Goal: Task Accomplishment & Management: Manage account settings

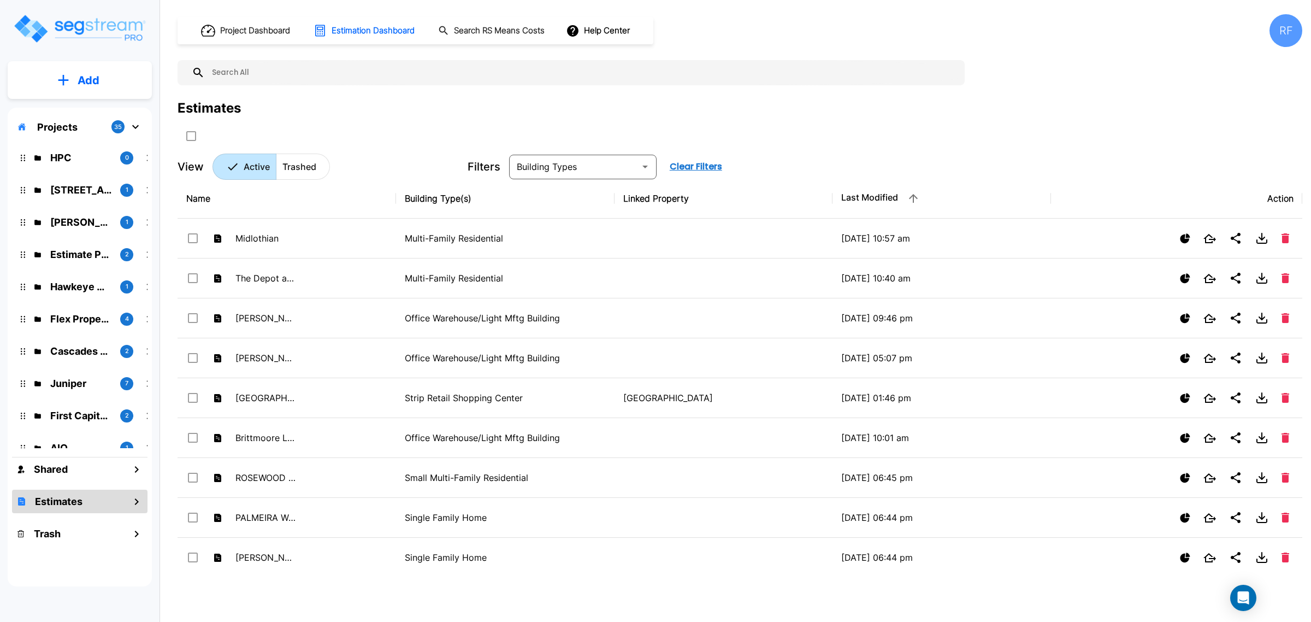
click at [121, 119] on div "Projects 35" at bounding box center [80, 126] width 136 height 21
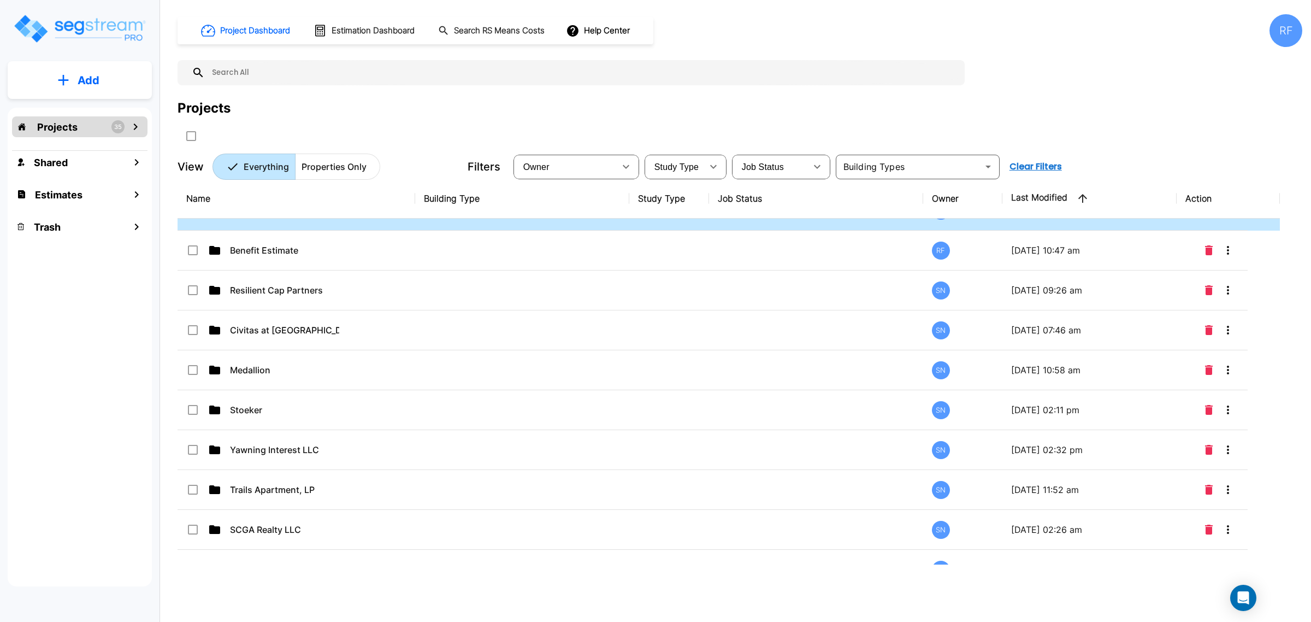
scroll to position [615, 0]
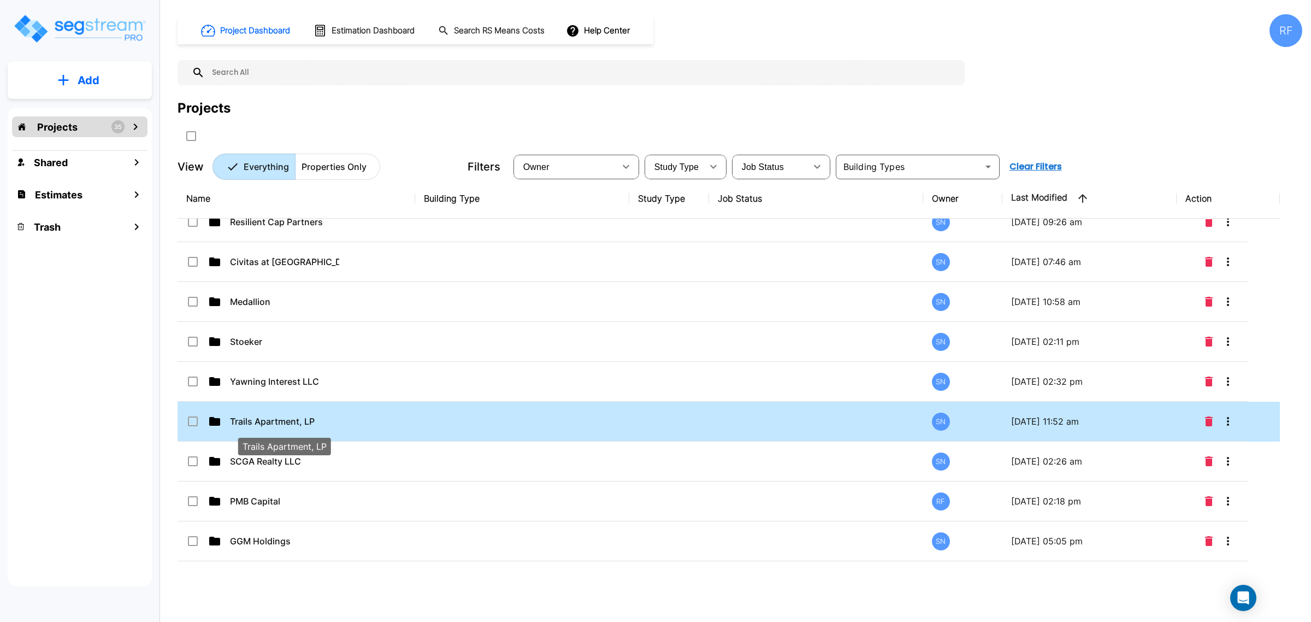
click at [293, 424] on p "Trails Apartment, LP" at bounding box center [284, 421] width 109 height 13
click at [268, 428] on p "Trails Apartment, LP" at bounding box center [284, 421] width 109 height 13
checkbox input "false"
click at [268, 428] on p "Trails Apartment, LP" at bounding box center [284, 421] width 109 height 13
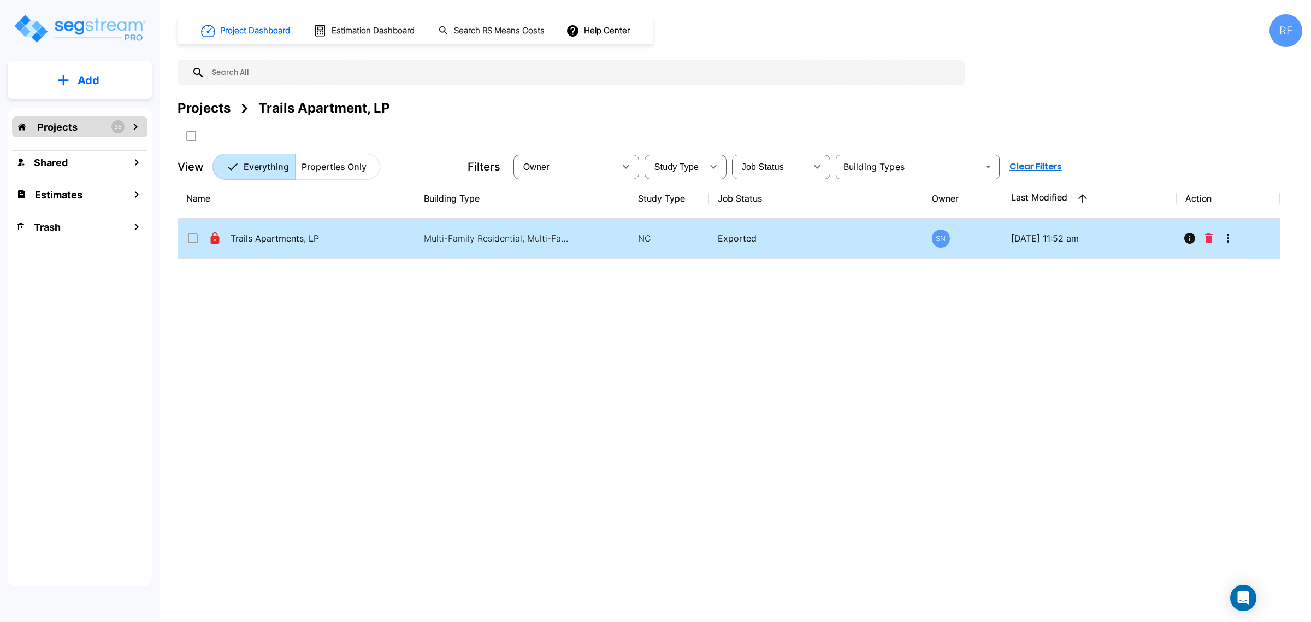
click at [356, 242] on td "Trails Apartments, LP" at bounding box center [297, 239] width 238 height 40
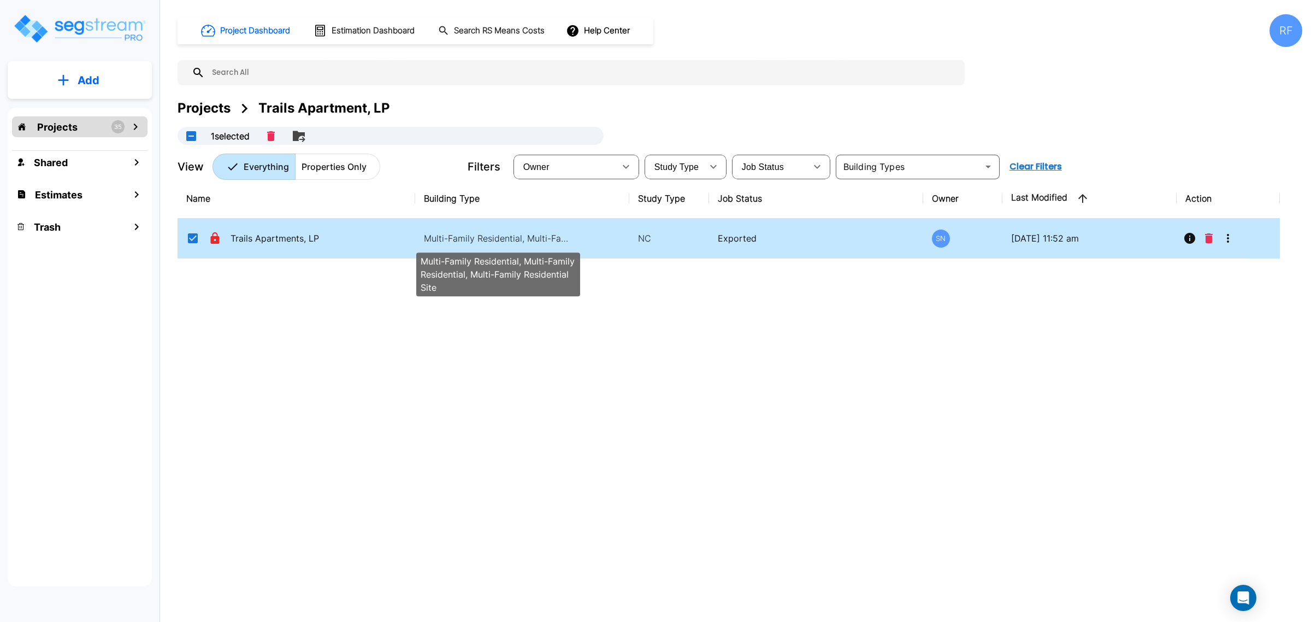
click at [539, 239] on p "Multi-Family Residential, Multi-Family Residential, Multi-Family Residential Si…" at bounding box center [498, 238] width 148 height 13
click at [451, 234] on p "Multi-Family Residential, Multi-Family Residential, Multi-Family Residential Si…" at bounding box center [498, 238] width 148 height 13
checkbox input "true"
click at [451, 234] on p "Multi-Family Residential, Multi-Family Residential, Multi-Family Residential Si…" at bounding box center [498, 238] width 148 height 13
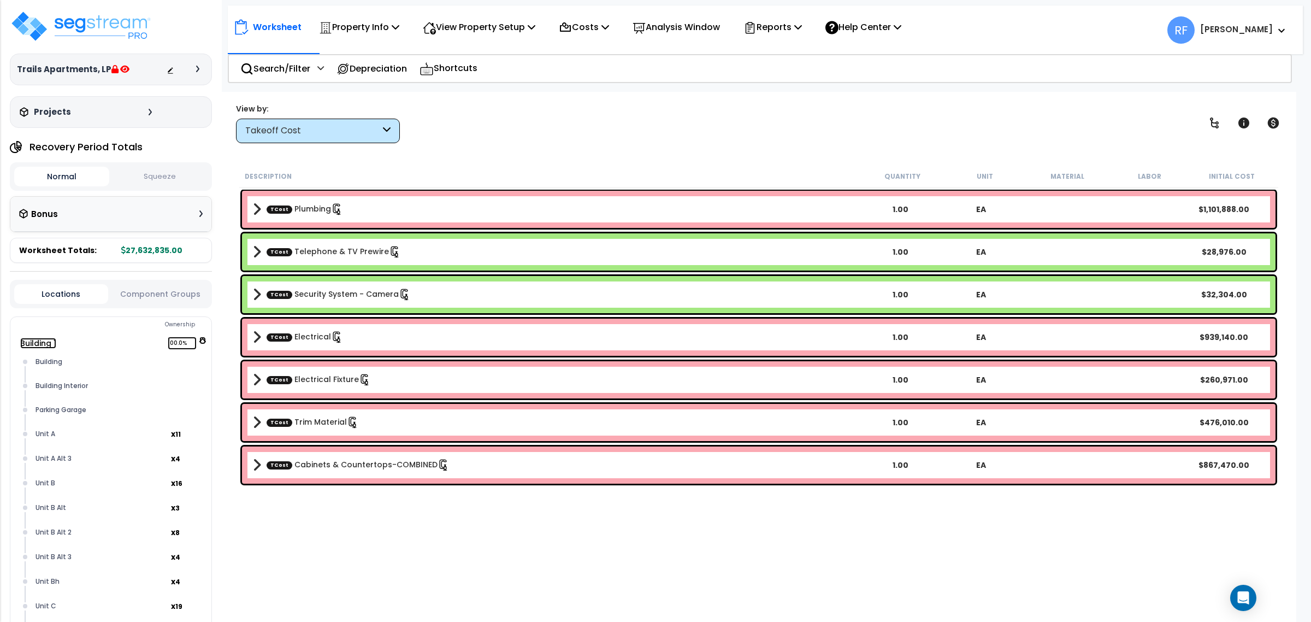
click at [196, 339] on span "100.0%" at bounding box center [182, 343] width 29 height 13
click at [201, 340] on icon at bounding box center [203, 340] width 8 height 7
click at [203, 339] on icon at bounding box center [202, 341] width 7 height 8
click at [201, 359] on span "Building 2 100.0%" at bounding box center [120, 356] width 172 height 13
click at [202, 355] on icon at bounding box center [202, 354] width 7 height 8
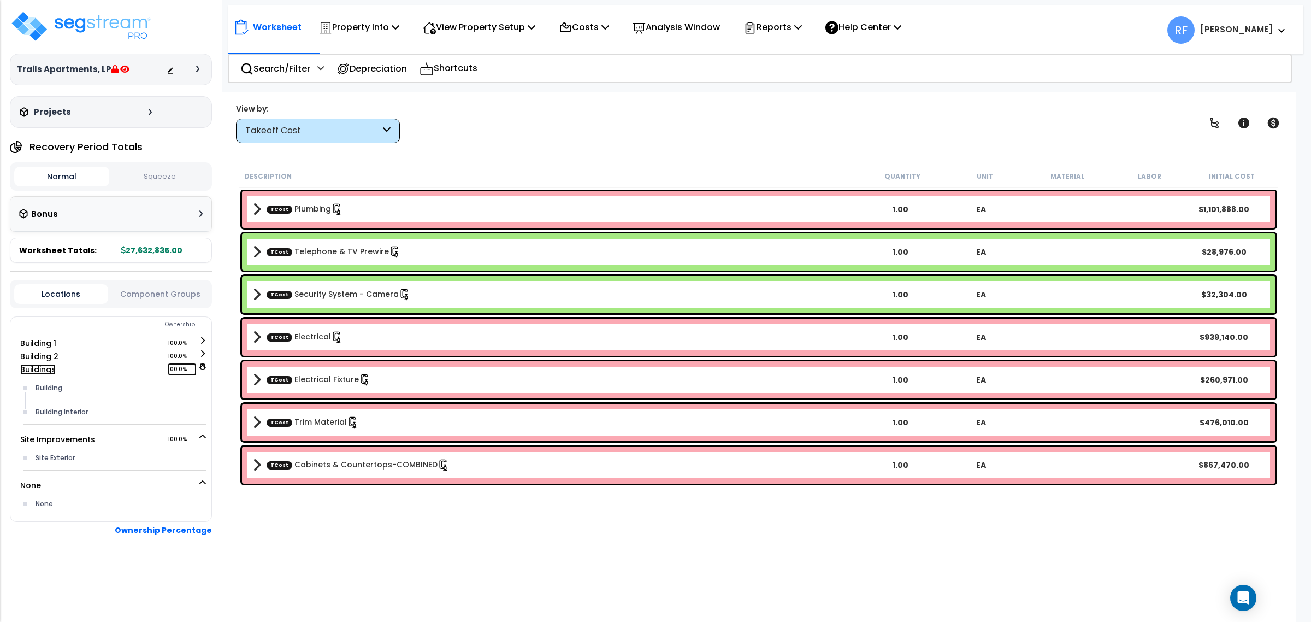
click at [200, 368] on icon at bounding box center [202, 367] width 7 height 8
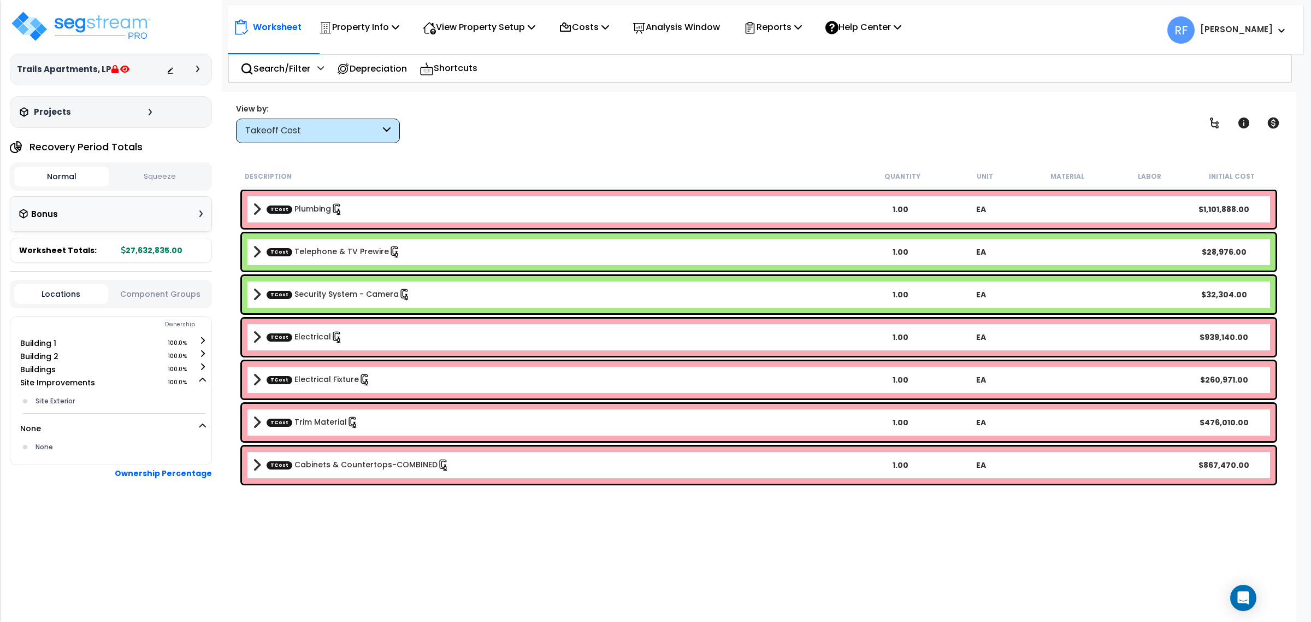
click at [149, 116] on div "Projects" at bounding box center [87, 112] width 140 height 11
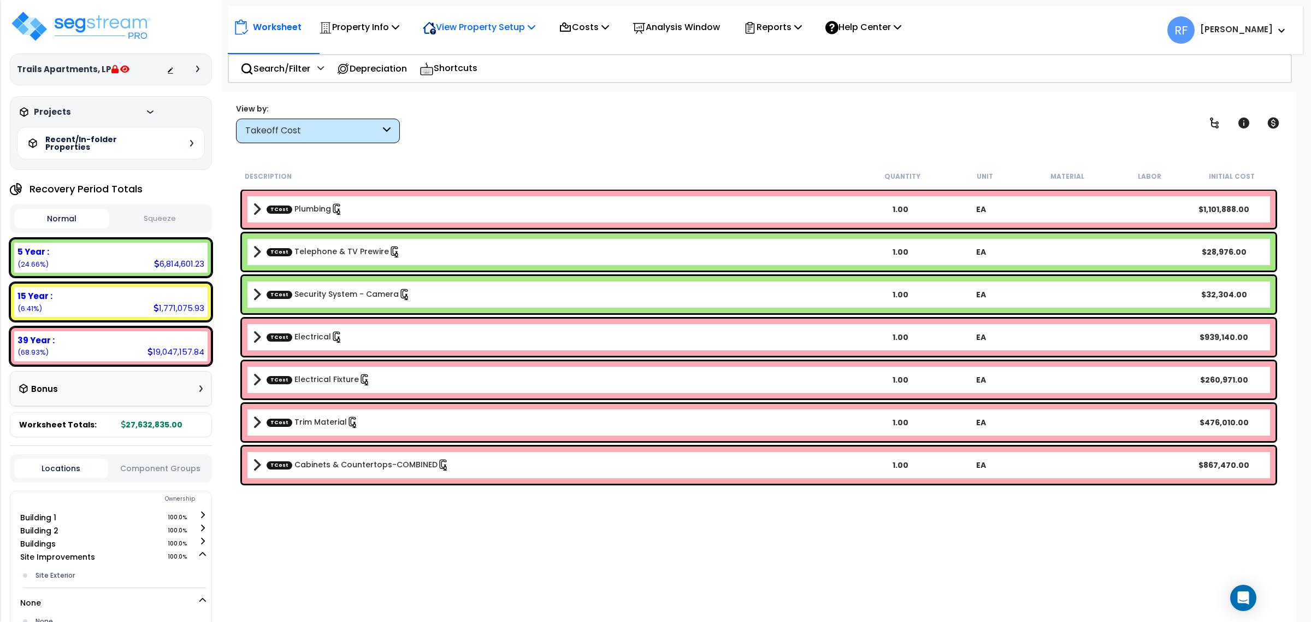
click at [492, 29] on p "View Property Setup" at bounding box center [479, 27] width 113 height 15
click at [512, 74] on link "View Questionnaire" at bounding box center [471, 75] width 108 height 22
click at [454, 22] on p "View Property Setup" at bounding box center [479, 27] width 113 height 15
click at [361, 14] on div "Worksheet Property Info Property Setup Add Property Unit Template property Clon…" at bounding box center [765, 24] width 1075 height 38
click at [362, 23] on p "Property Info" at bounding box center [359, 27] width 80 height 15
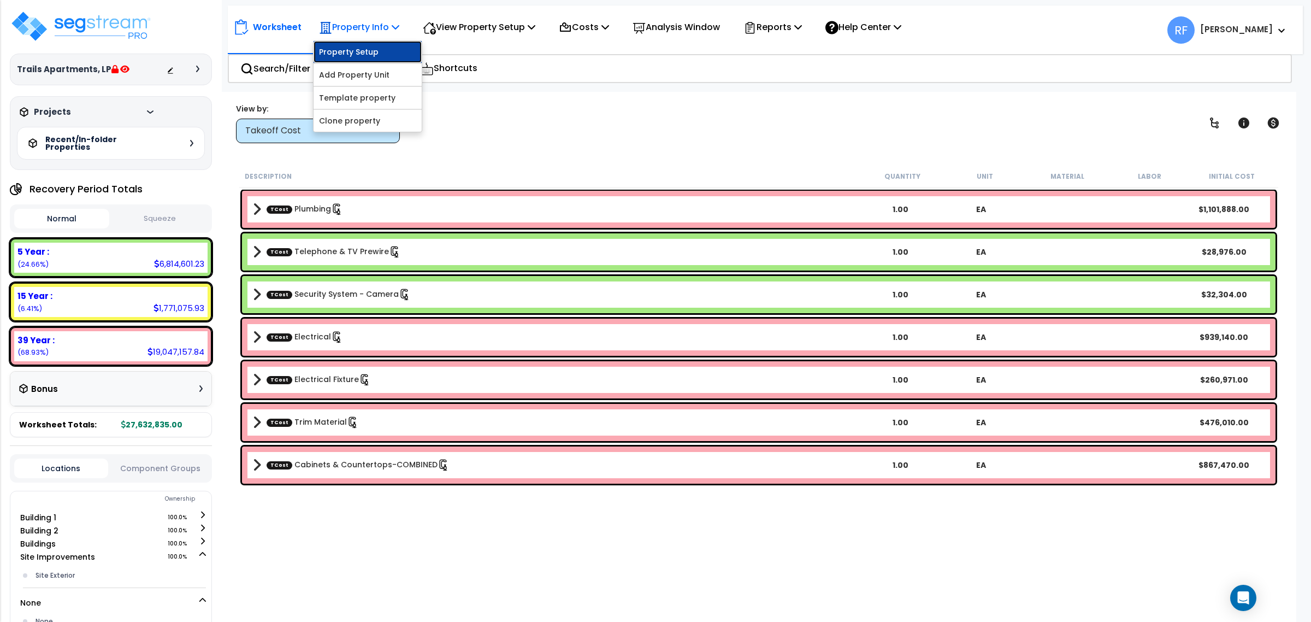
click at [375, 56] on link "Property Setup" at bounding box center [368, 52] width 108 height 22
click at [74, 360] on div "39 Year : 19,047,157.84 (68.93%)" at bounding box center [110, 346] width 193 height 30
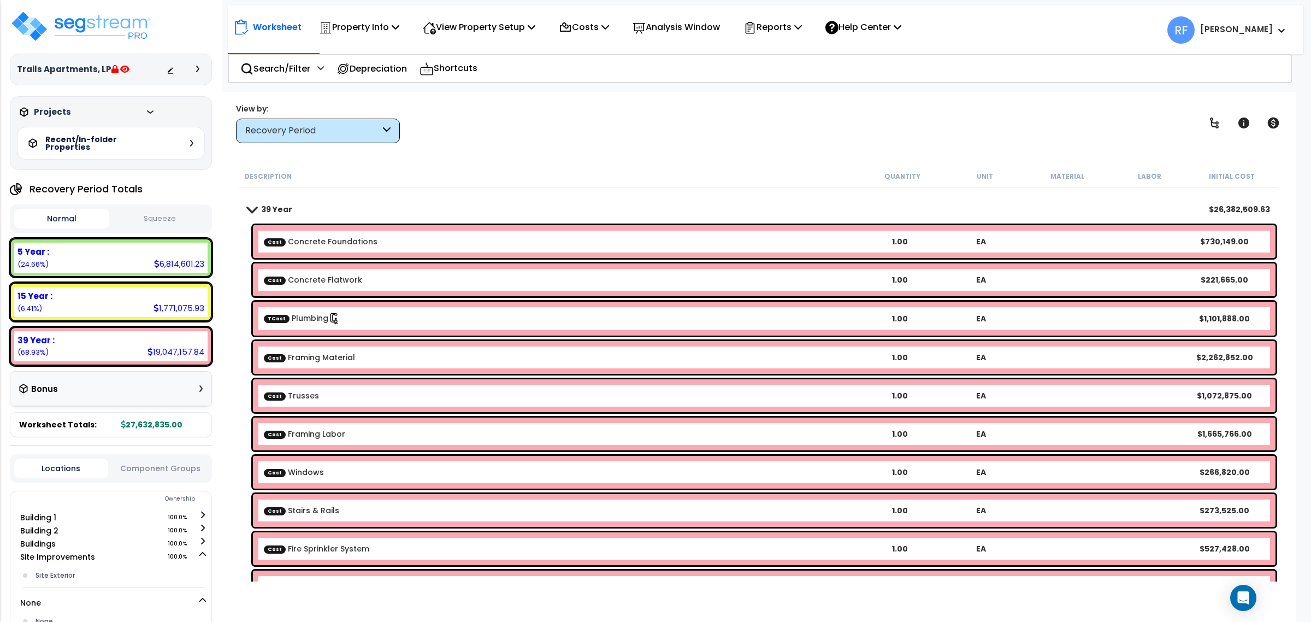
scroll to position [68, 0]
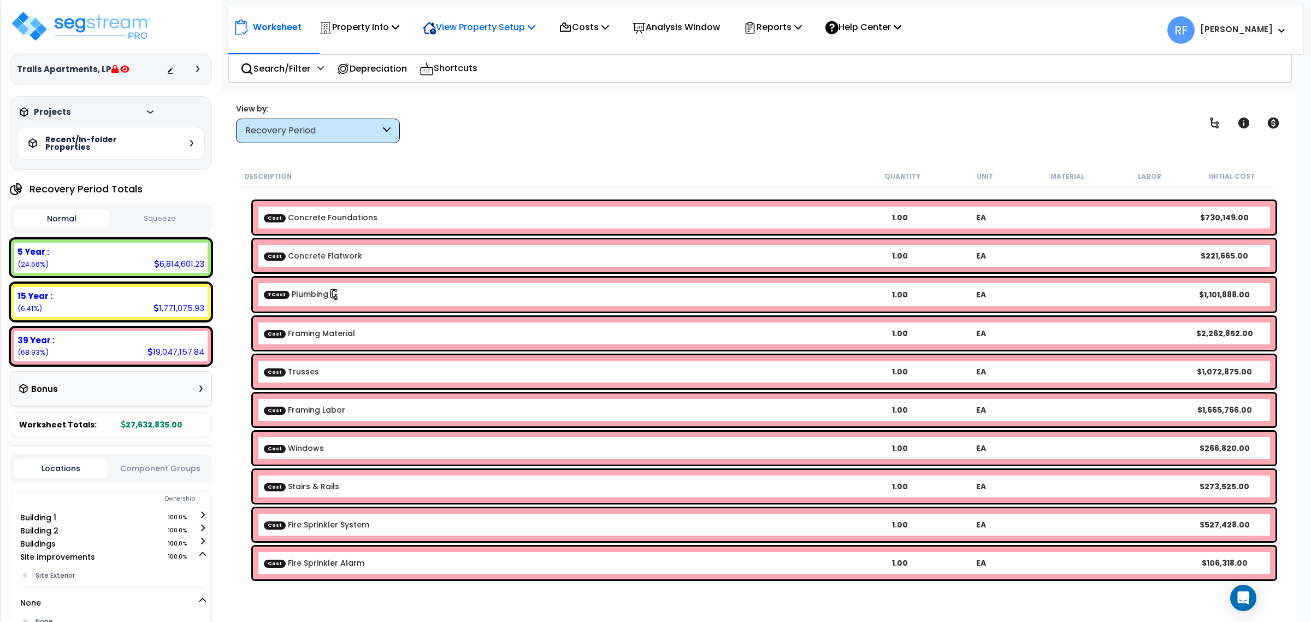
click at [525, 31] on p "View Property Setup" at bounding box center [479, 27] width 113 height 15
click at [498, 48] on link "Building Setup" at bounding box center [471, 52] width 108 height 22
click at [369, 31] on p "Property Info" at bounding box center [359, 27] width 80 height 15
click at [613, 168] on div "Description Quantity Unit Material Labor Initial Cost" at bounding box center [758, 176] width 1039 height 23
click at [305, 28] on div "Worksheet Property Info Property Setup Add Property Unit Template property Clon…" at bounding box center [570, 27] width 674 height 26
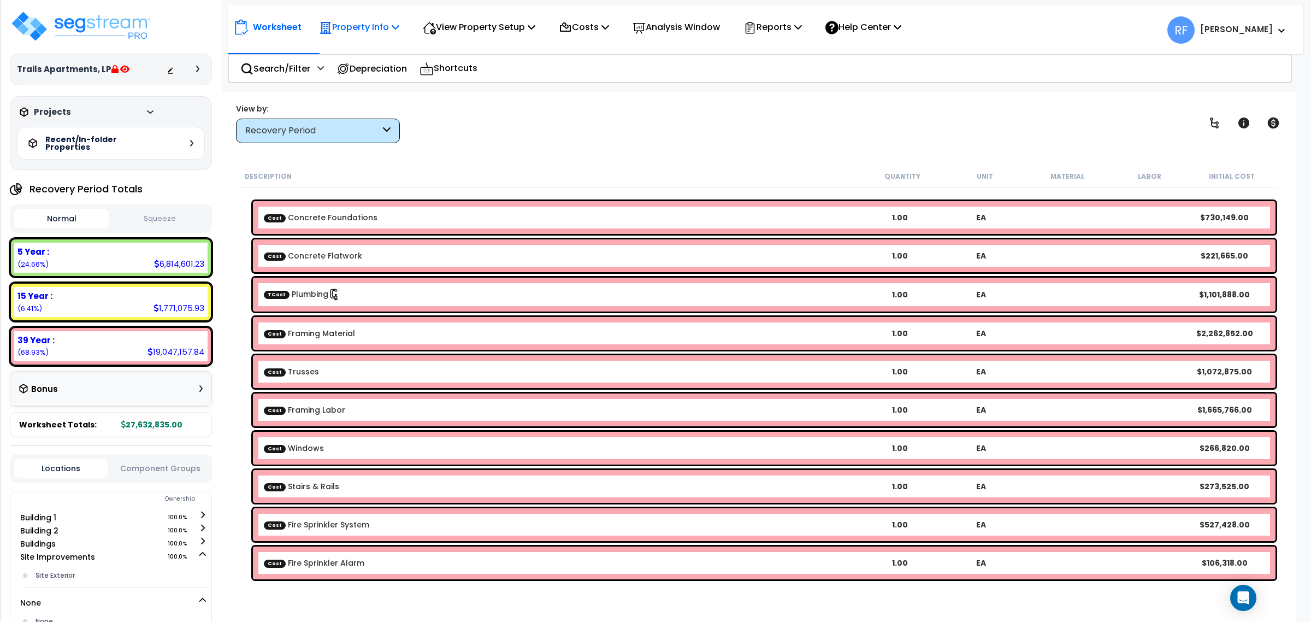
click at [342, 23] on p "Property Info" at bounding box center [359, 27] width 80 height 15
click at [358, 47] on link "Property Setup" at bounding box center [368, 52] width 108 height 22
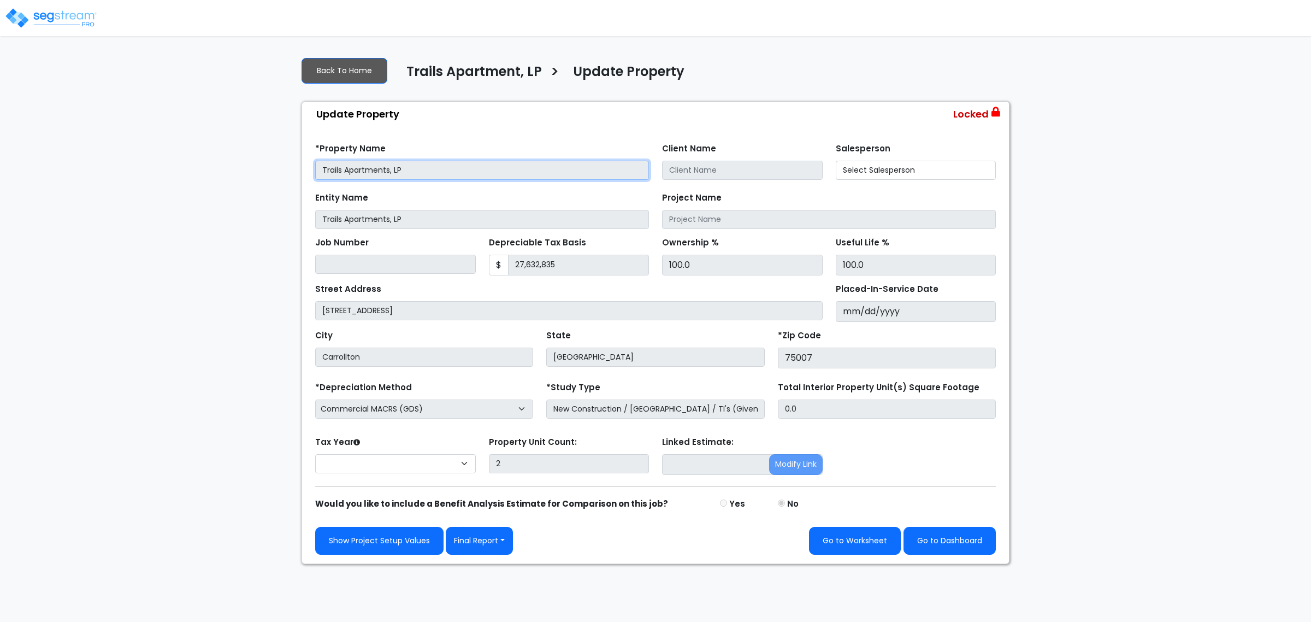
select select "2024"
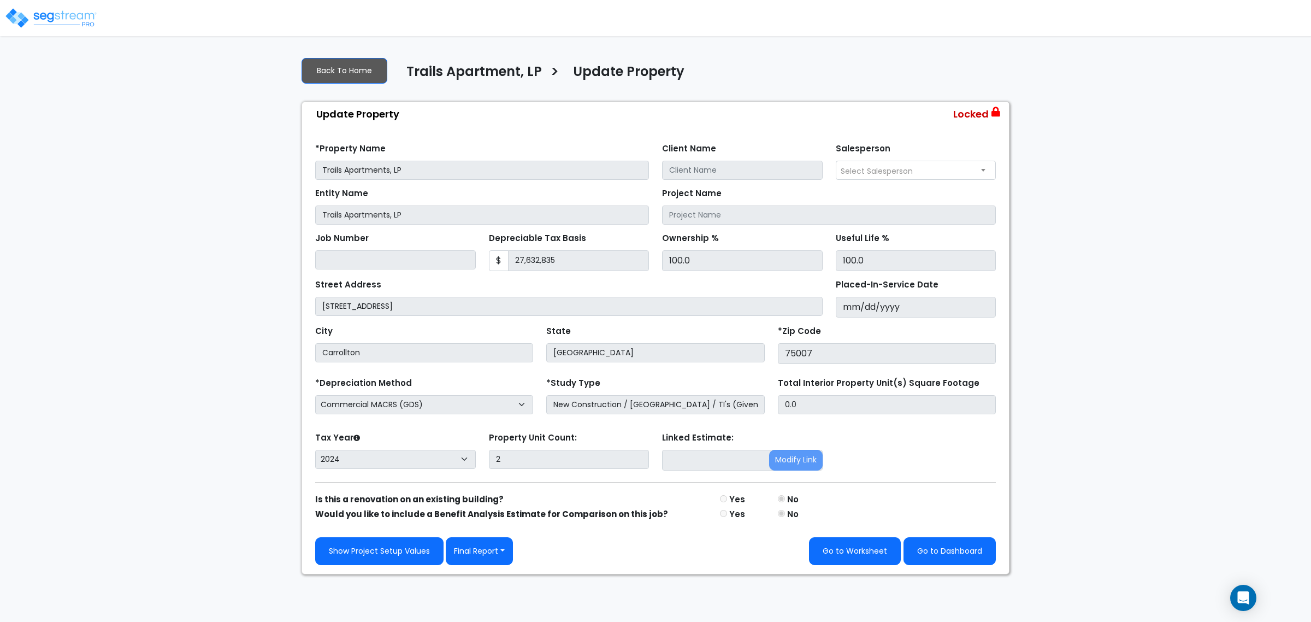
click at [1126, 180] on div "We are Building your Property. So please grab a coffee and let us do the heavy …" at bounding box center [655, 311] width 1311 height 526
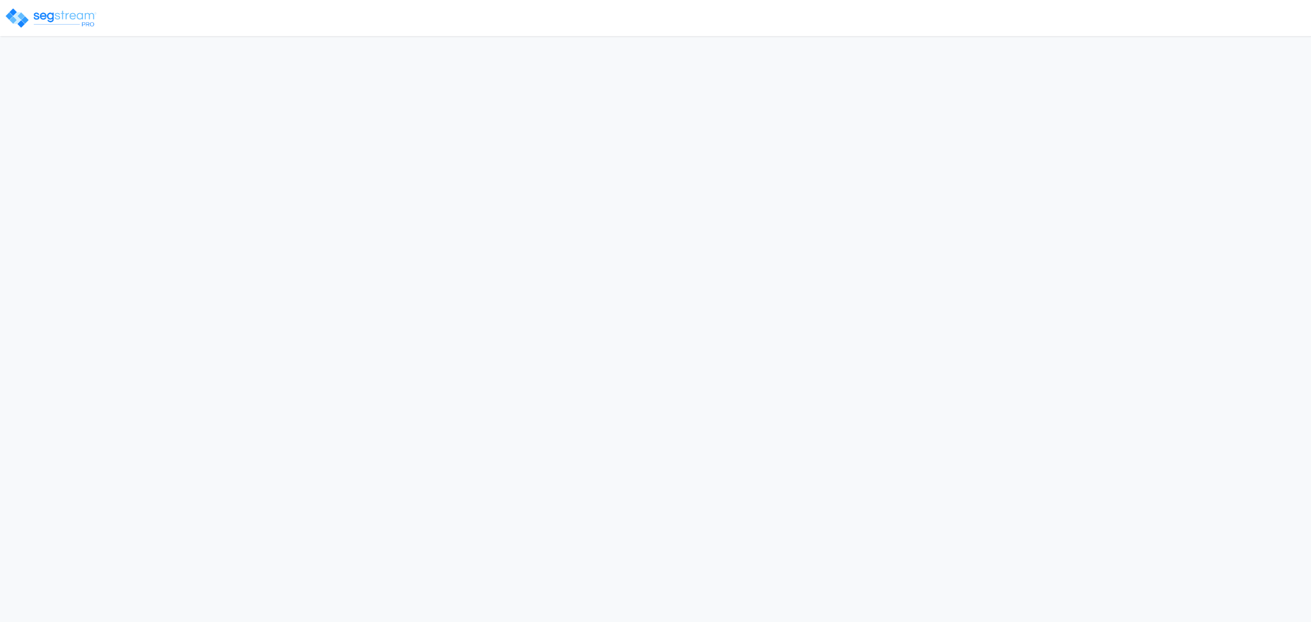
select select "2024"
